Goal: Task Accomplishment & Management: Manage account settings

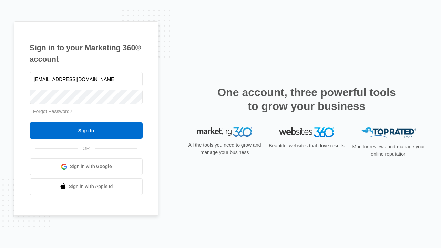
type input "[EMAIL_ADDRESS][DOMAIN_NAME]"
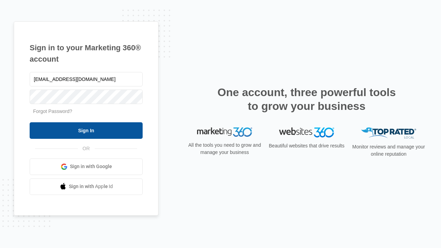
click at [86, 130] on input "Sign In" at bounding box center [86, 130] width 113 height 17
